Goal: Answer question/provide support: Share knowledge or assist other users

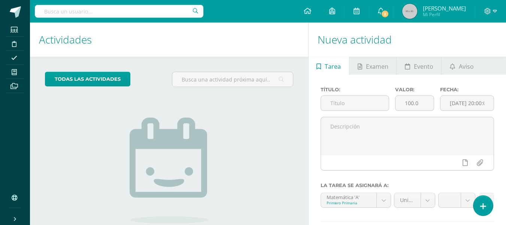
scroll to position [64, 0]
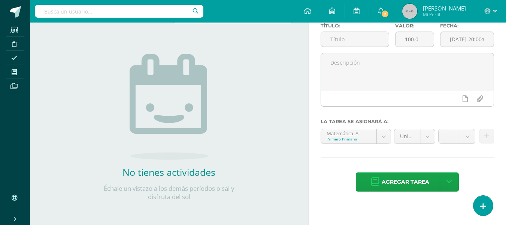
click at [306, 181] on div "todas las Actividades No tienes actividades Échale un vistazo a los demás perío…" at bounding box center [169, 109] width 279 height 232
click at [495, 201] on div "Título: Valor: 100.0 Fecha: [DATE] 20:00:00 La tarea se asignará a: Matemática …" at bounding box center [408, 108] width 198 height 194
click at [477, 205] on link at bounding box center [483, 205] width 21 height 22
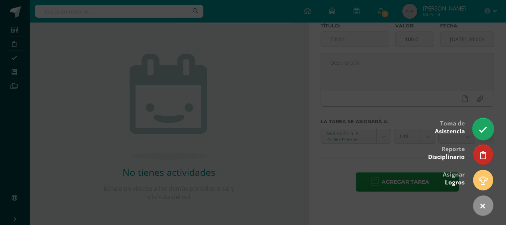
click at [481, 127] on icon at bounding box center [483, 129] width 9 height 9
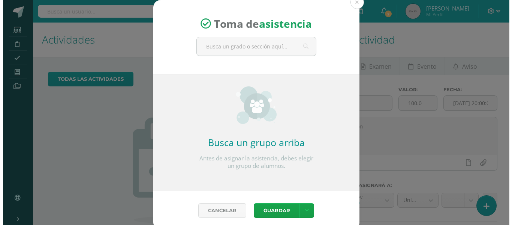
scroll to position [0, 0]
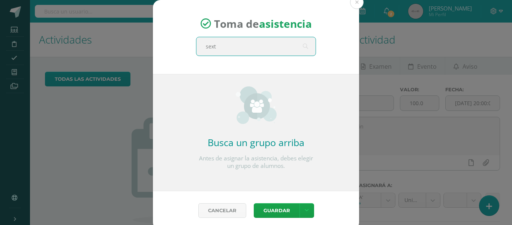
type input "sexto"
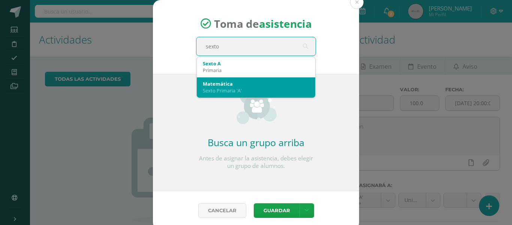
click at [217, 83] on div "Matemática" at bounding box center [256, 83] width 106 height 7
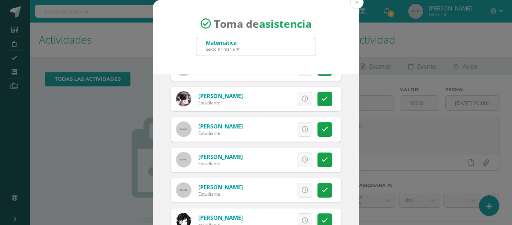
scroll to position [59, 0]
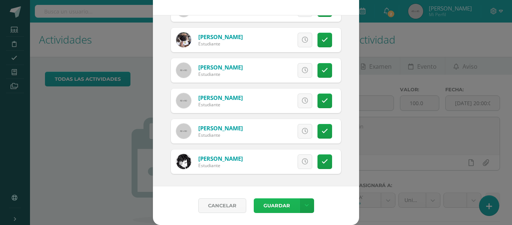
click at [274, 206] on button "Guardar" at bounding box center [277, 205] width 46 height 15
